Goal: Task Accomplishment & Management: Manage account settings

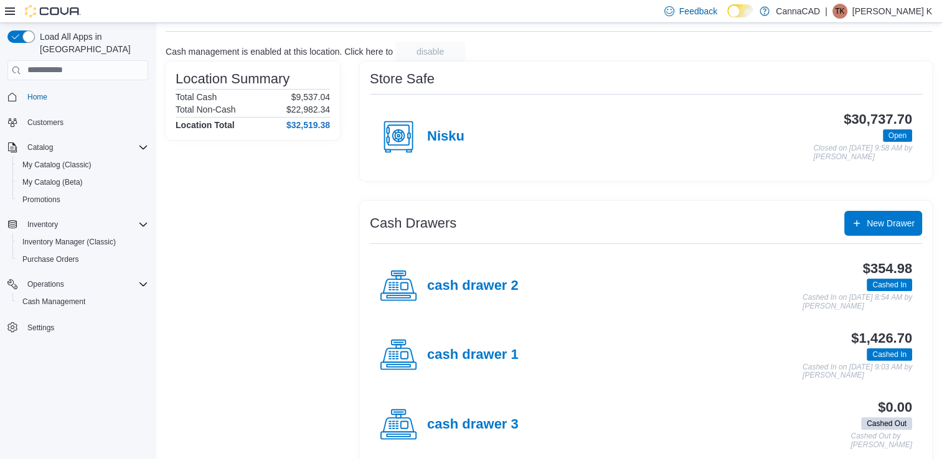
scroll to position [83, 0]
